Goal: Feedback & Contribution: Submit feedback/report problem

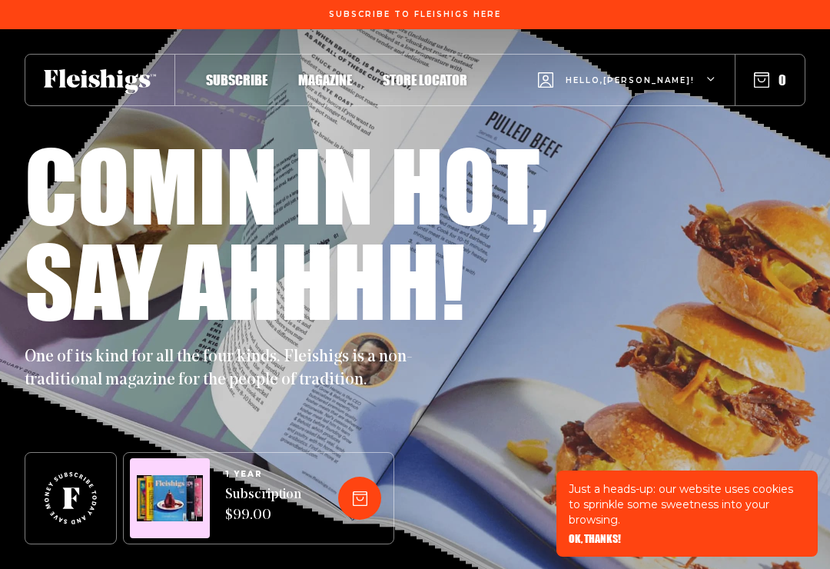
click at [715, 79] on icon "button" at bounding box center [711, 79] width 9 height 9
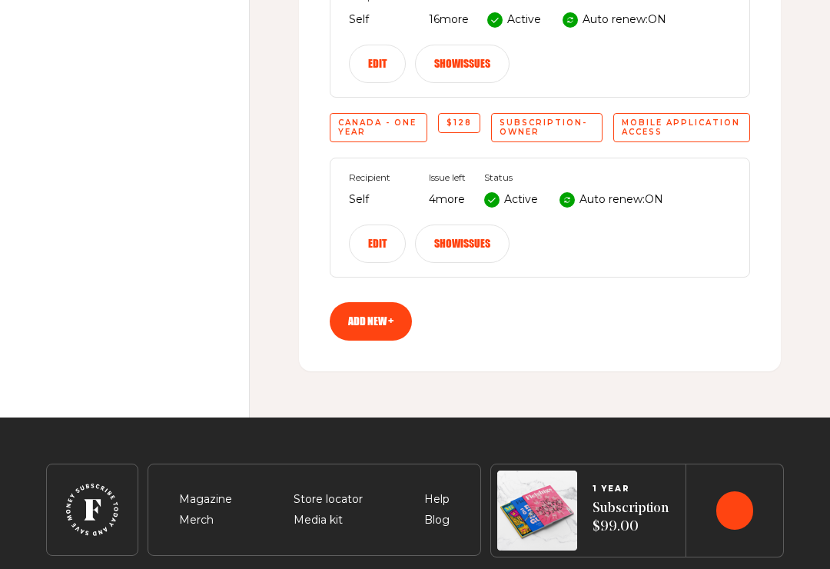
scroll to position [579, 0]
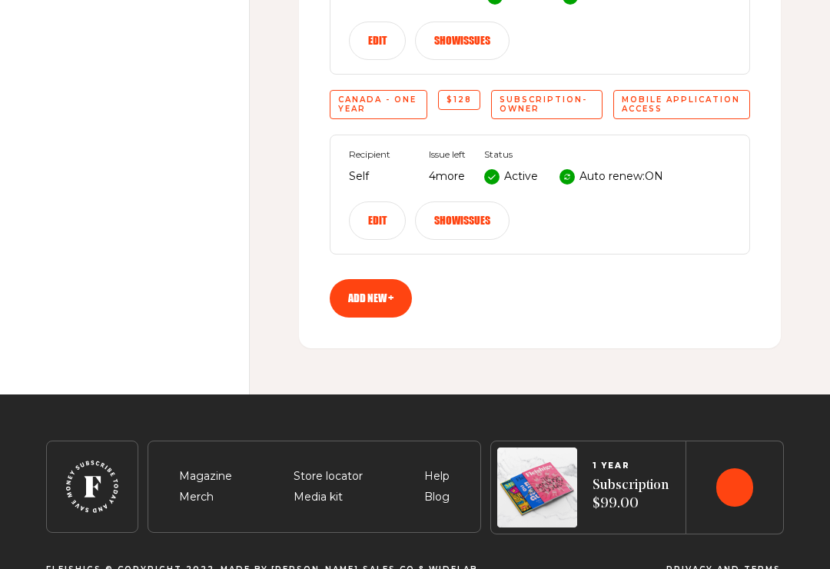
click at [438, 467] on span "Help" at bounding box center [436, 476] width 25 height 18
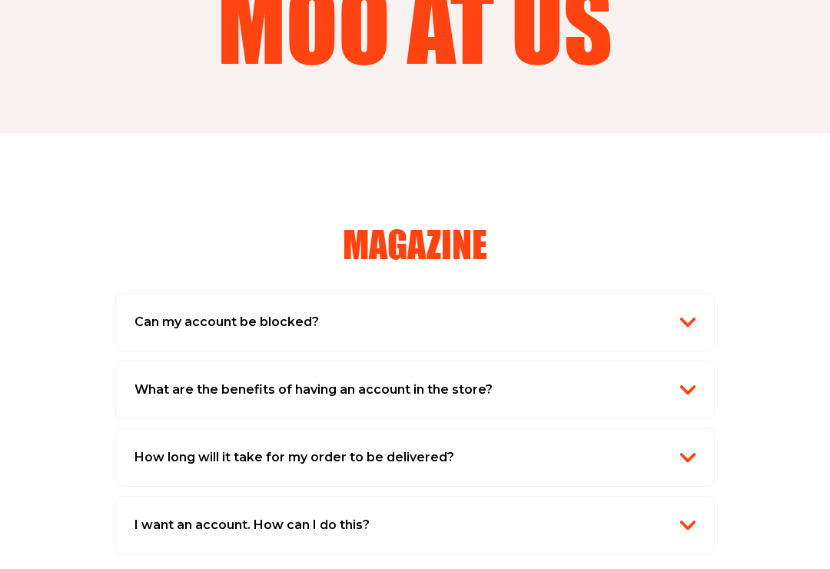
scroll to position [271, 0]
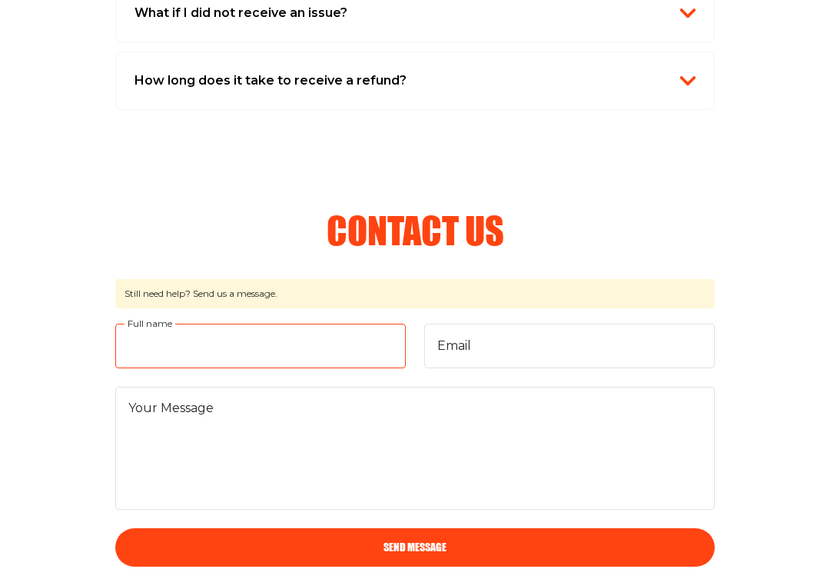
click at [197, 342] on input "Full name" at bounding box center [260, 346] width 291 height 45
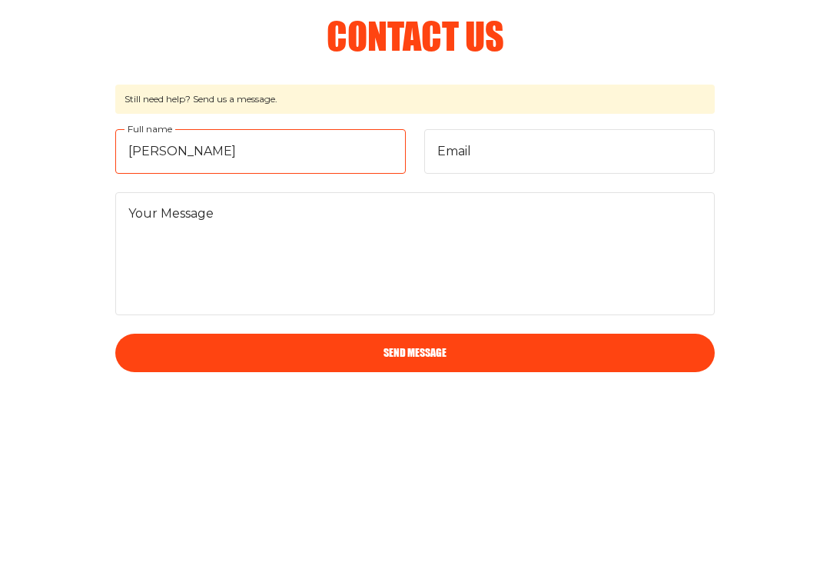
type input "Leslee Sack"
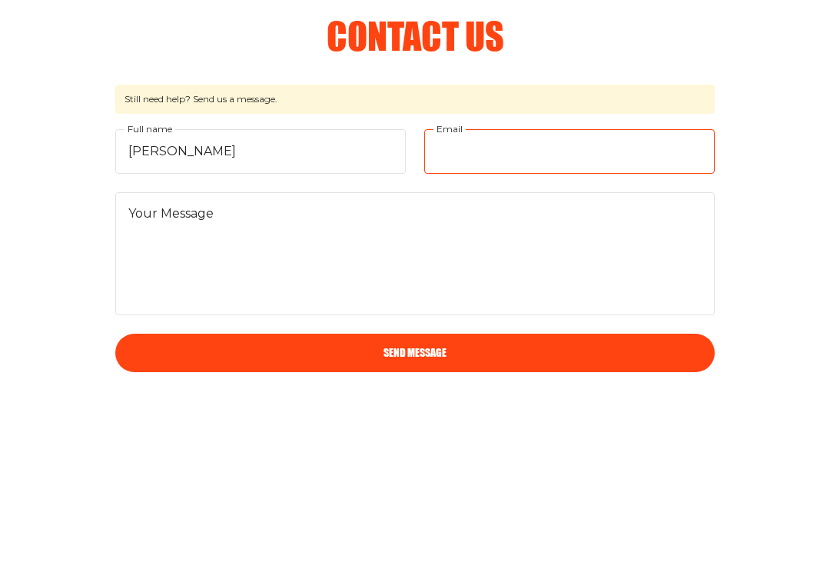
click at [478, 324] on input "Email" at bounding box center [569, 346] width 291 height 45
type input "my"
type input "mysonian@eastlink.ca"
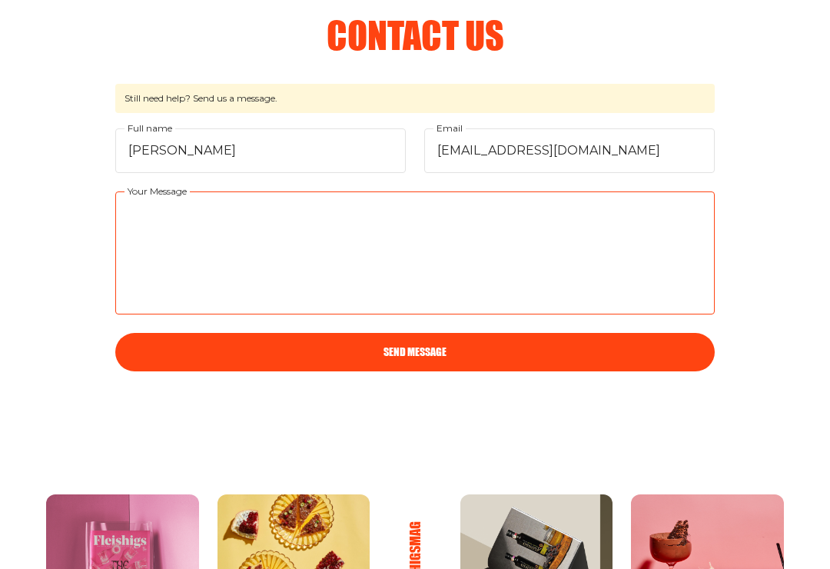
click at [254, 237] on textarea "Your Message" at bounding box center [415, 252] width 600 height 123
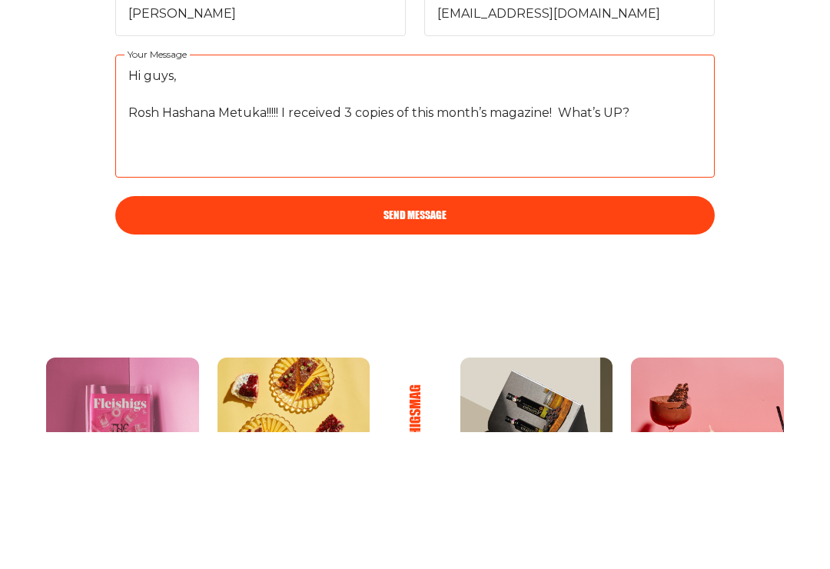
type textarea "Hi guys, Rosh Hashana Metuka!!!!! I received 3 copies of this month’s magazine!…"
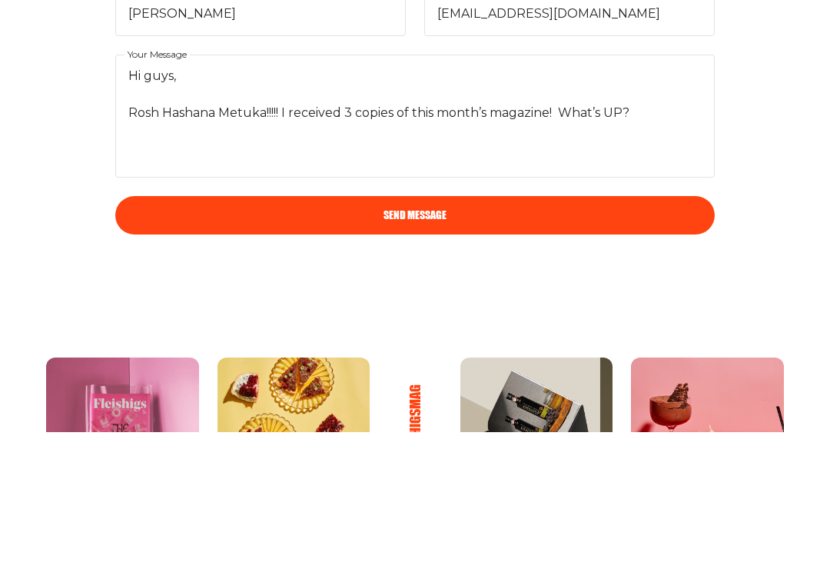
click at [427, 334] on button "Send Message" at bounding box center [415, 353] width 600 height 38
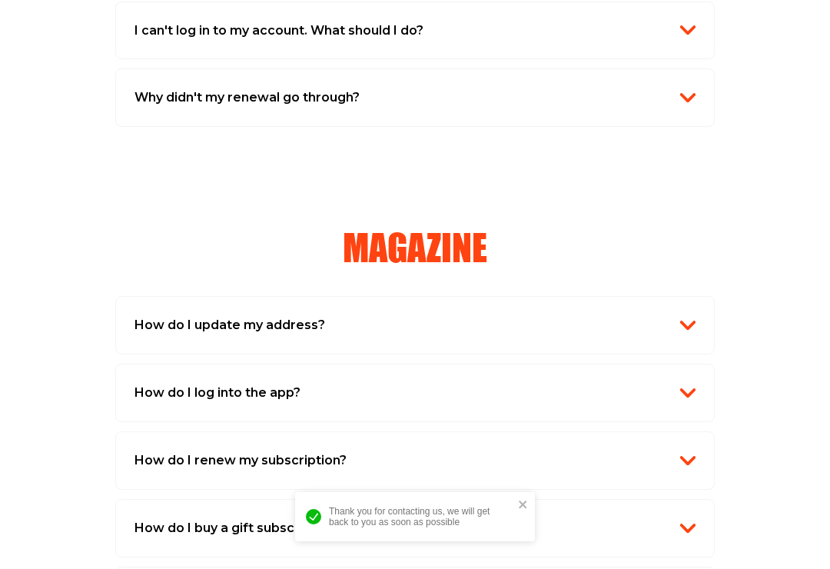
scroll to position [1108, 0]
